Goal: Information Seeking & Learning: Check status

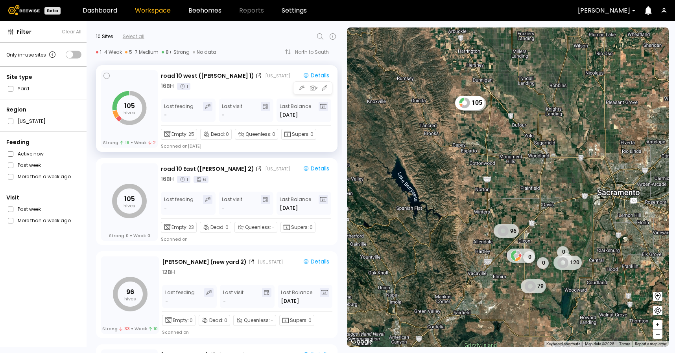
click at [257, 85] on div "16 BH 1" at bounding box center [246, 86] width 171 height 8
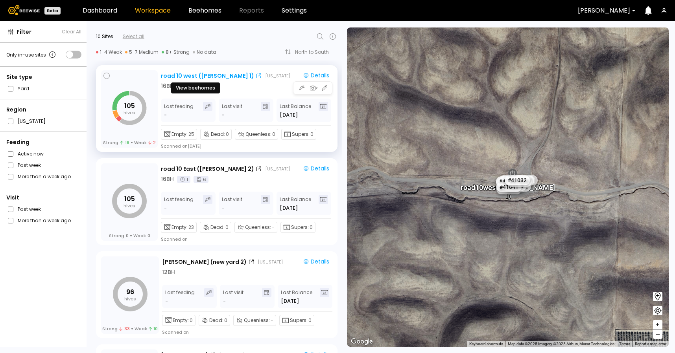
click at [210, 77] on div "road 10 west ([PERSON_NAME] 1)" at bounding box center [207, 76] width 93 height 8
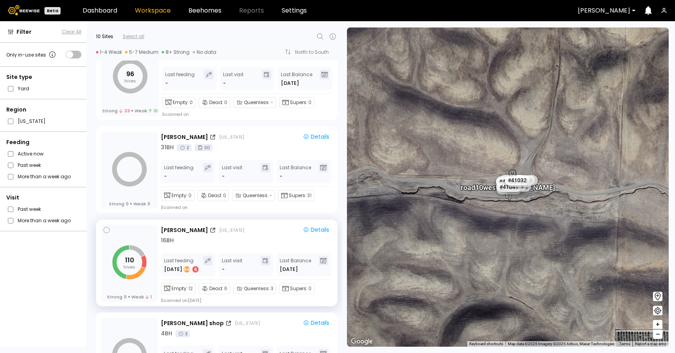
scroll to position [219, 0]
click at [252, 235] on div "[PERSON_NAME] [US_STATE] Details 16 BH" at bounding box center [246, 234] width 171 height 19
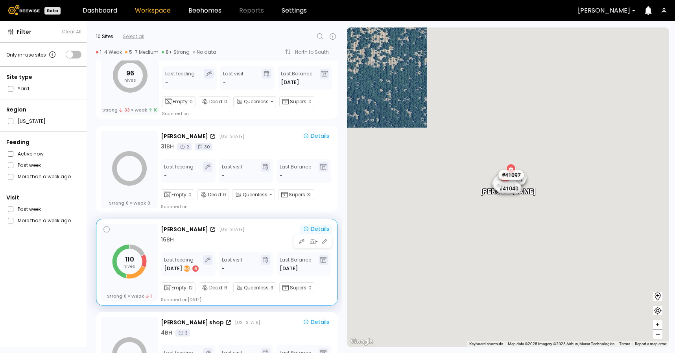
click at [321, 227] on div "Details" at bounding box center [316, 229] width 26 height 7
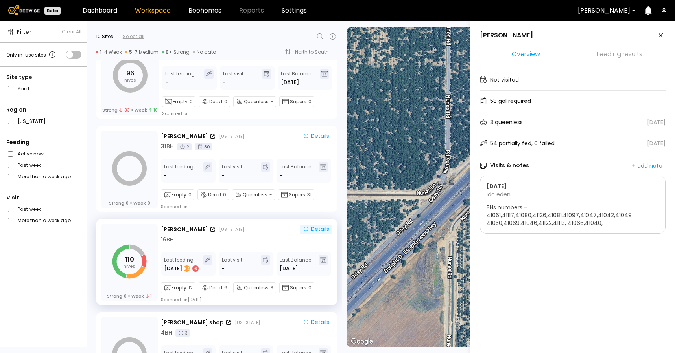
click at [606, 59] on li "Feeding results" at bounding box center [619, 54] width 92 height 17
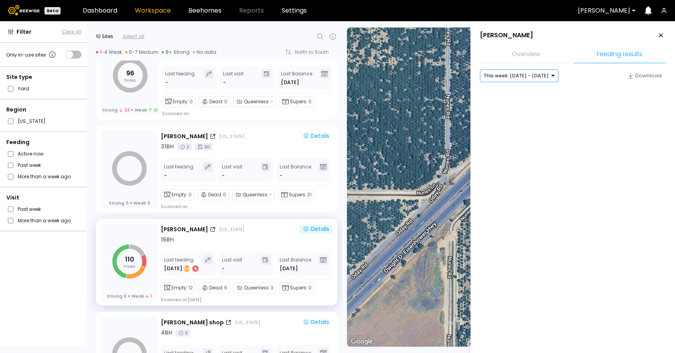
click at [533, 78] on div at bounding box center [515, 75] width 65 height 7
click at [527, 104] on div "Last month: [DATE] - [DATE]" at bounding box center [518, 103] width 69 height 5
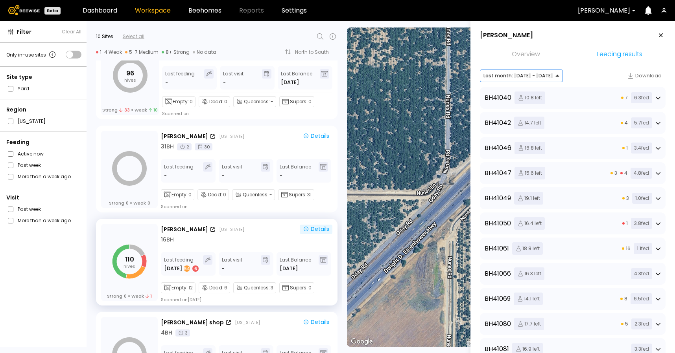
click at [584, 167] on div "BH 41047 15.6 left 3 4 4.8 fed" at bounding box center [573, 173] width 186 height 22
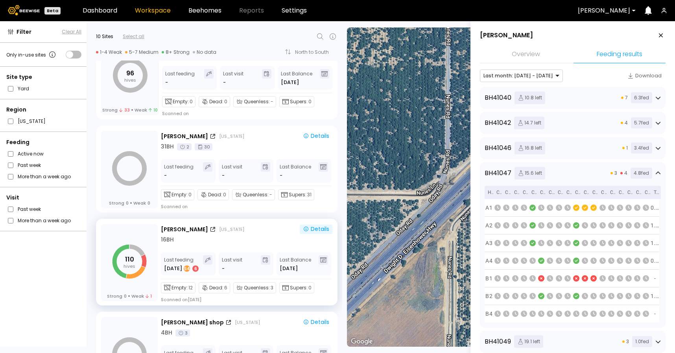
click at [590, 172] on div "BH 41047 15.6 left 3 4 4.8 fed" at bounding box center [572, 173] width 176 height 13
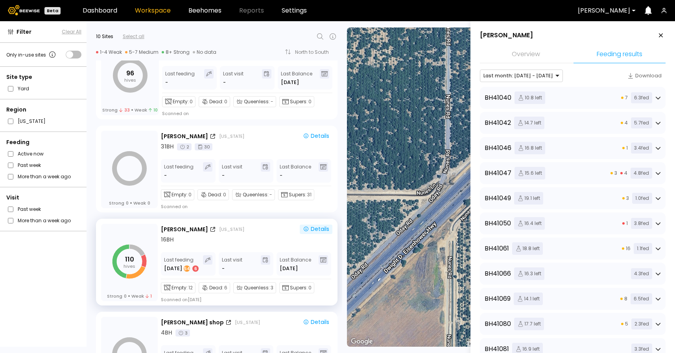
click at [584, 103] on div "BH 41040 10.8 left 7 6.3 fed" at bounding box center [572, 98] width 176 height 13
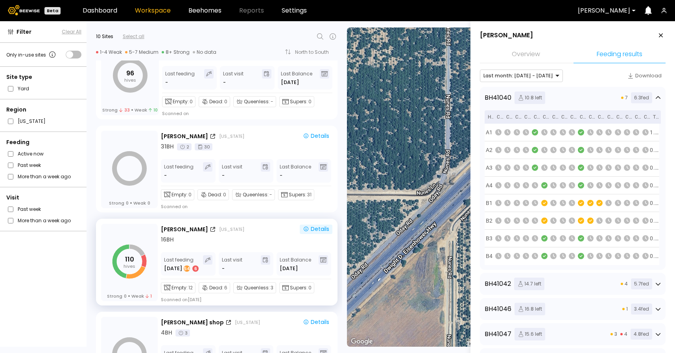
click at [584, 103] on div "BH 41040 10.8 left 7 6.3 fed" at bounding box center [572, 98] width 176 height 13
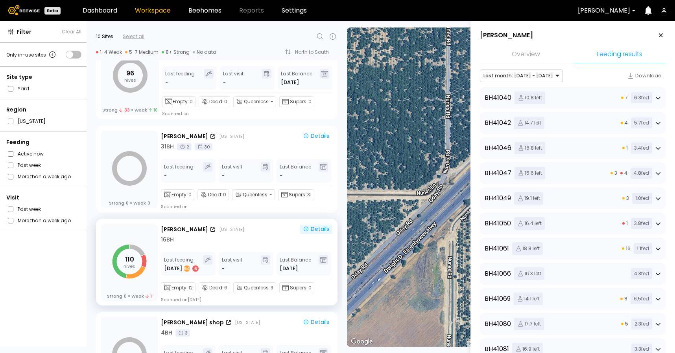
click at [579, 119] on div "BH 41042 14.7 left 4 5.7 fed" at bounding box center [572, 123] width 176 height 13
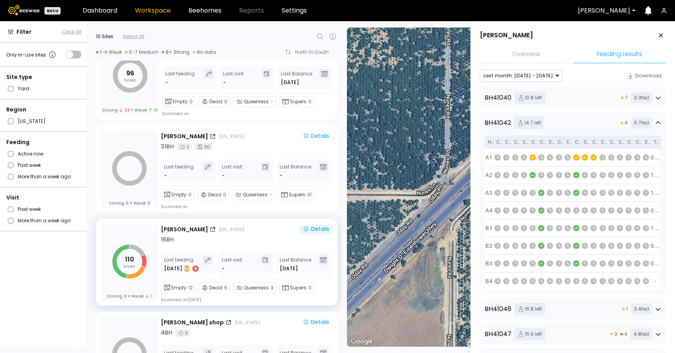
click at [579, 119] on div "BH 41042 14.7 left 4 5.7 fed" at bounding box center [572, 123] width 176 height 13
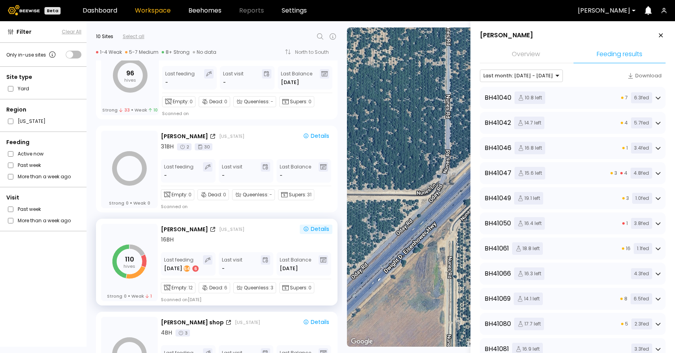
click at [575, 153] on div "BH 41046 16.8 left 1 3.4 fed" at bounding box center [572, 148] width 176 height 13
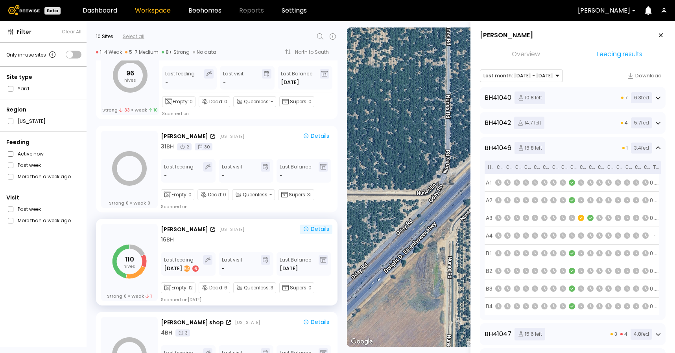
click at [575, 153] on div "BH 41046 16.8 left 1 3.4 fed" at bounding box center [572, 148] width 176 height 13
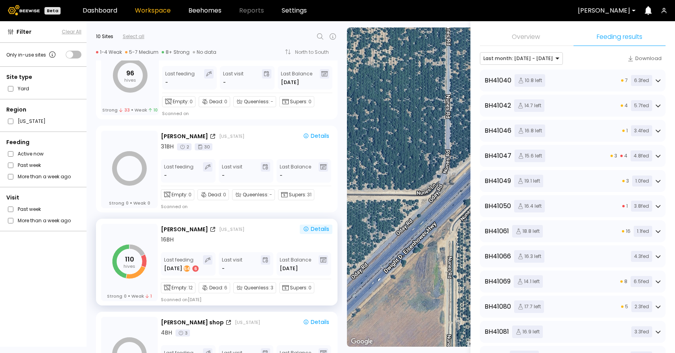
scroll to position [32, 0]
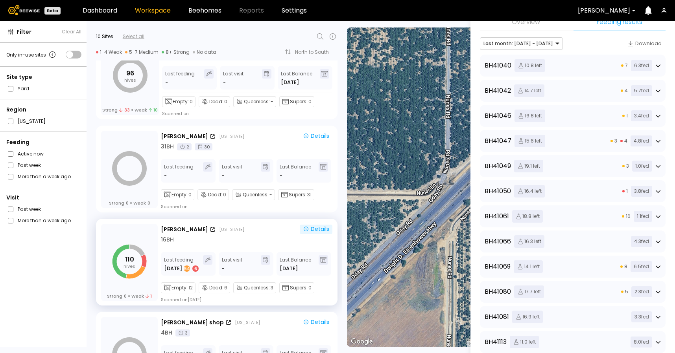
click at [575, 145] on div "BH 41047 15.6 left 3 4 4.8 fed" at bounding box center [572, 141] width 176 height 13
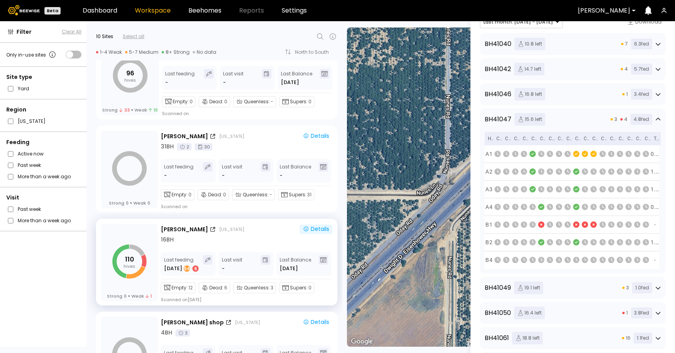
scroll to position [55, 0]
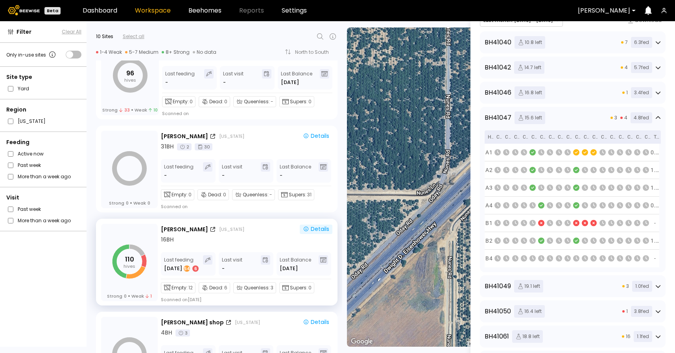
click at [581, 117] on div "BH 41047 15.6 left 3 4 4.8 fed" at bounding box center [572, 118] width 176 height 13
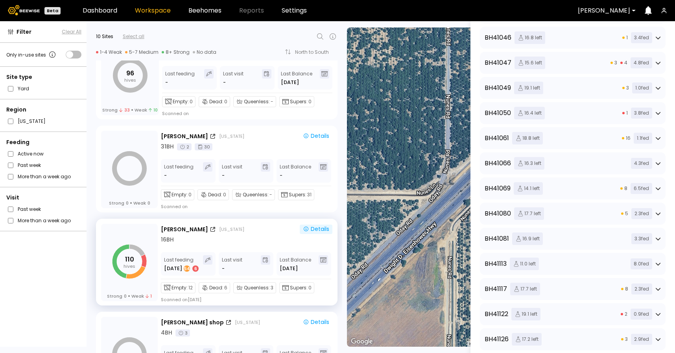
scroll to position [149, 0]
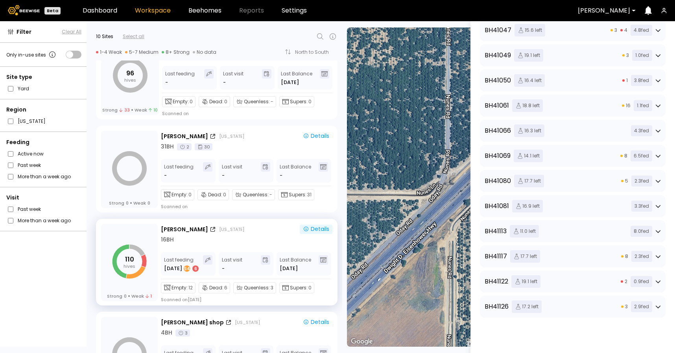
click at [574, 202] on div "BH 41081 16.9 left 3.3 fed" at bounding box center [572, 206] width 176 height 13
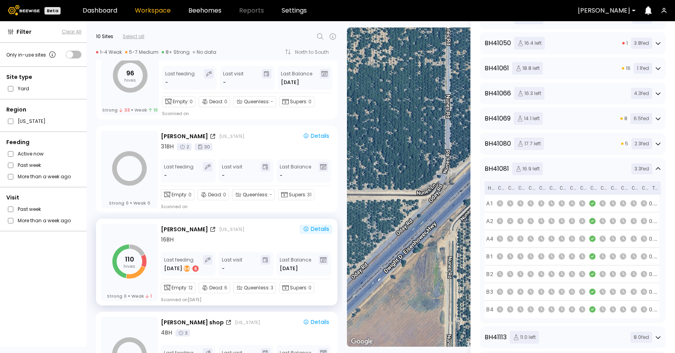
click at [576, 173] on div "BH 41081 16.9 left 3.3 fed" at bounding box center [572, 169] width 176 height 13
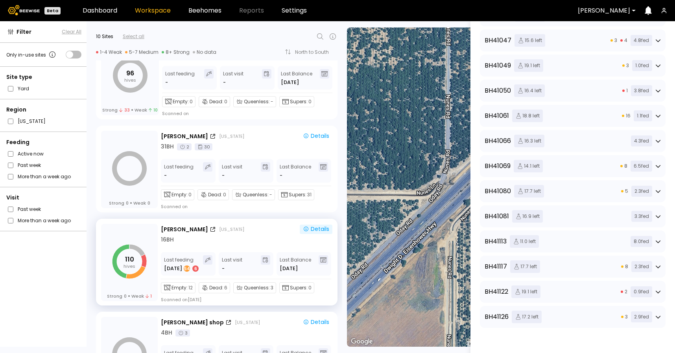
scroll to position [132, 0]
click at [576, 173] on div "BH 41069 14.1 left 8 6.5 fed" at bounding box center [572, 167] width 176 height 13
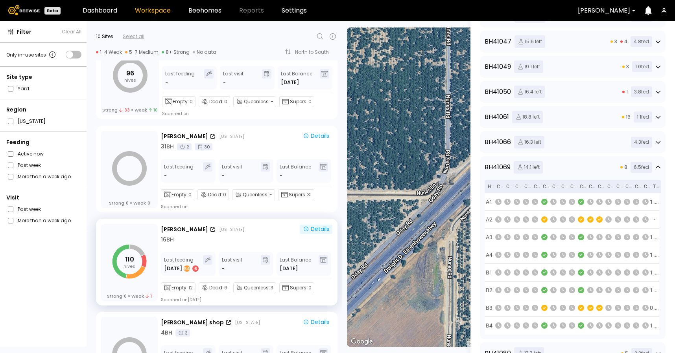
click at [588, 162] on div "BH 41069 14.1 left 8 6.5 fed" at bounding box center [572, 167] width 176 height 13
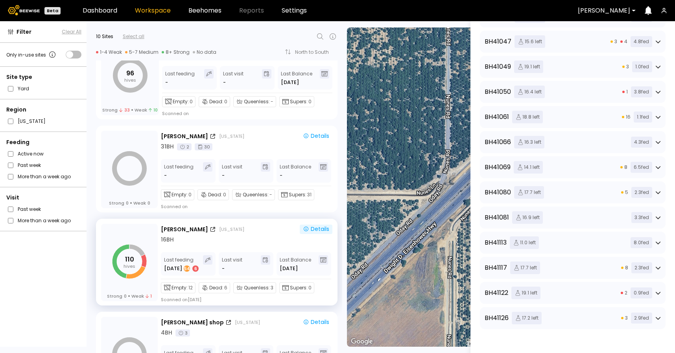
click at [588, 147] on div "BH 41066 16.3 left 4.3 fed" at bounding box center [572, 142] width 176 height 13
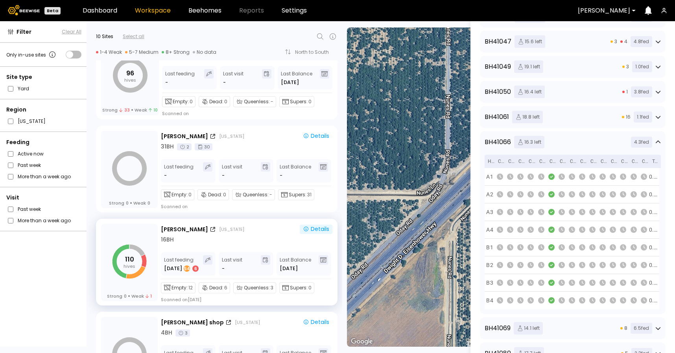
click at [588, 147] on div "BH 41066 16.3 left 4.3 fed" at bounding box center [572, 142] width 176 height 13
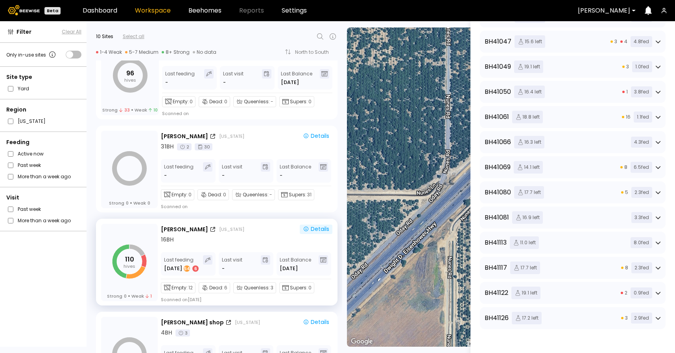
click at [588, 147] on div "BH 41066 16.3 left 4.3 fed" at bounding box center [572, 142] width 176 height 13
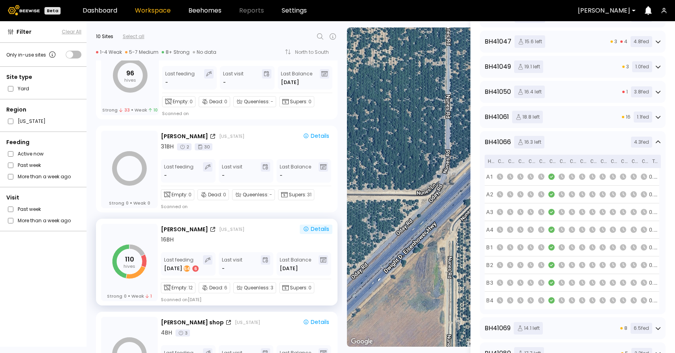
click at [588, 147] on div "BH 41066 16.3 left 4.3 fed" at bounding box center [572, 142] width 176 height 13
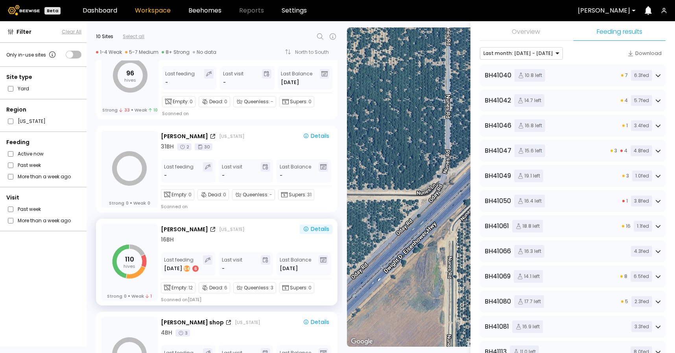
scroll to position [0, 0]
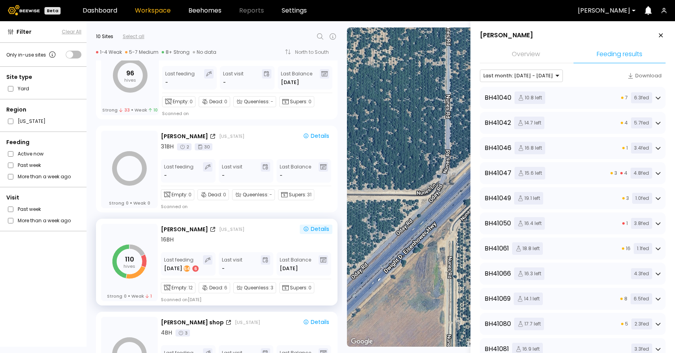
click at [575, 96] on div "BH 41040 10.8 left 7 6.3 fed" at bounding box center [572, 98] width 176 height 13
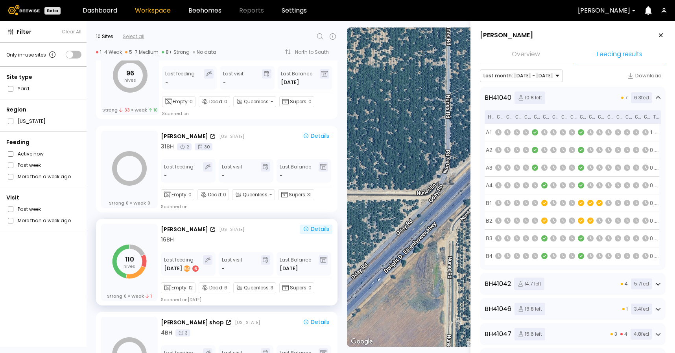
click at [575, 96] on div "BH 41040 10.8 left 7 6.3 fed" at bounding box center [572, 98] width 176 height 13
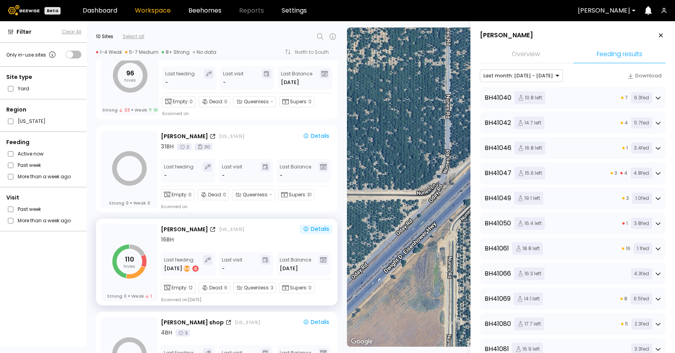
click at [580, 119] on div "BH 41042 14.7 left 4 5.7 fed" at bounding box center [572, 123] width 176 height 13
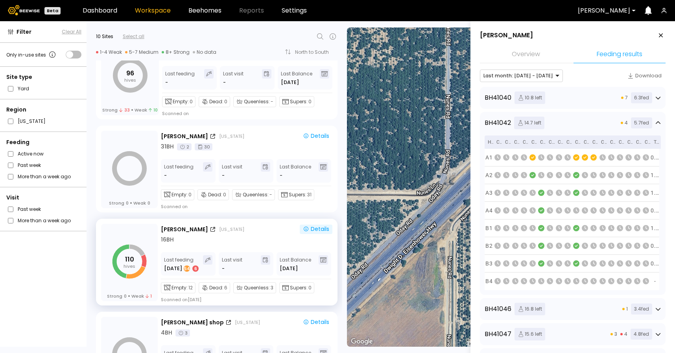
click at [580, 119] on div "BH 41042 14.7 left 4 5.7 fed" at bounding box center [572, 123] width 176 height 13
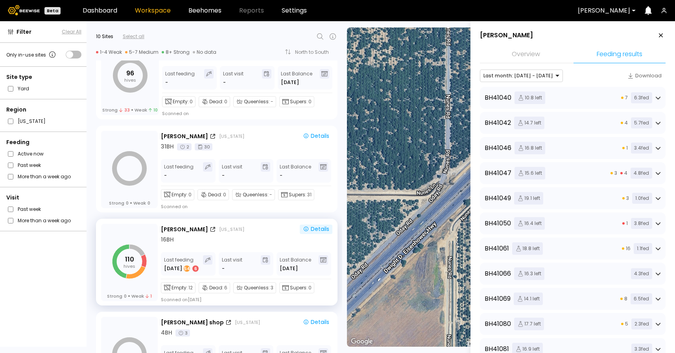
click at [583, 124] on div "BH 41042 14.7 left 4 5.7 fed" at bounding box center [572, 123] width 176 height 13
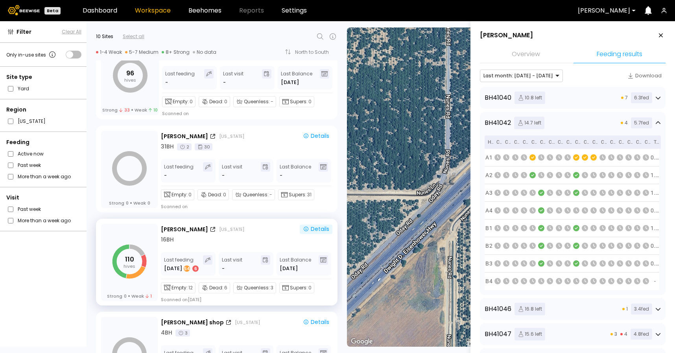
click at [583, 124] on div "BH 41042 14.7 left 4 5.7 fed" at bounding box center [572, 123] width 176 height 13
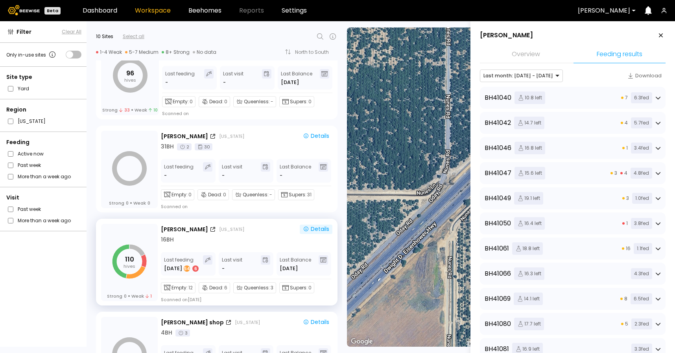
click at [585, 153] on div "BH 41046 16.8 left 1 3.4 fed" at bounding box center [572, 148] width 176 height 13
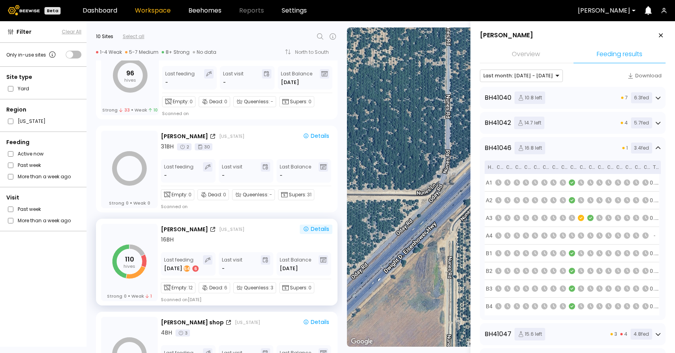
click at [585, 153] on div "BH 41046 16.8 left 1 3.4 fed" at bounding box center [572, 148] width 176 height 13
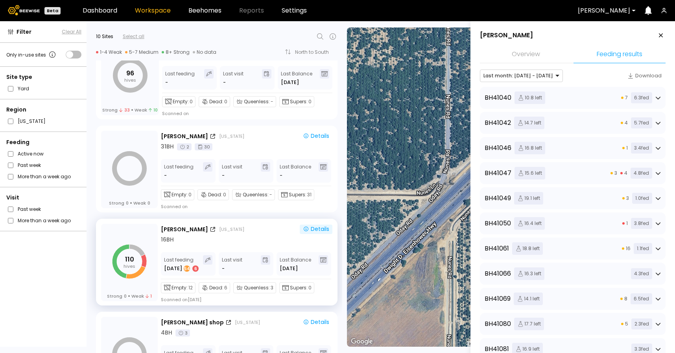
click at [585, 167] on div "BH 41047 15.6 left 3 4 4.8 fed" at bounding box center [573, 173] width 186 height 22
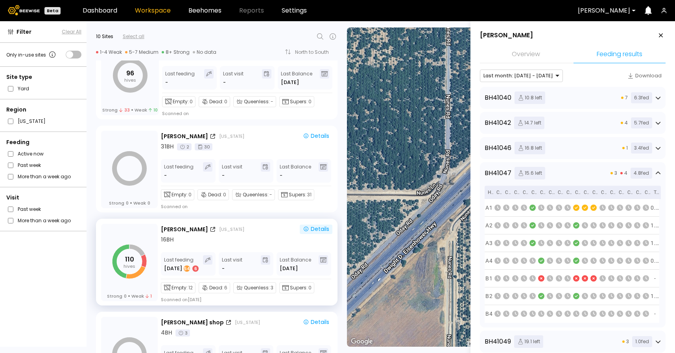
click at [585, 167] on div "BH 41047 15.6 left 3 4 4.8 fed Hive Cycle 1 Cycle 2 Cycle 3 Cycle 4 Cycle 5 Cyc…" at bounding box center [573, 244] width 186 height 165
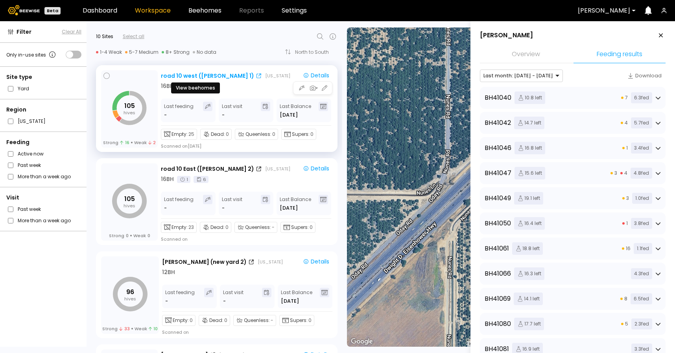
click at [209, 75] on div "road 10 west ([PERSON_NAME] 1)" at bounding box center [207, 76] width 93 height 8
